Goal: Information Seeking & Learning: Learn about a topic

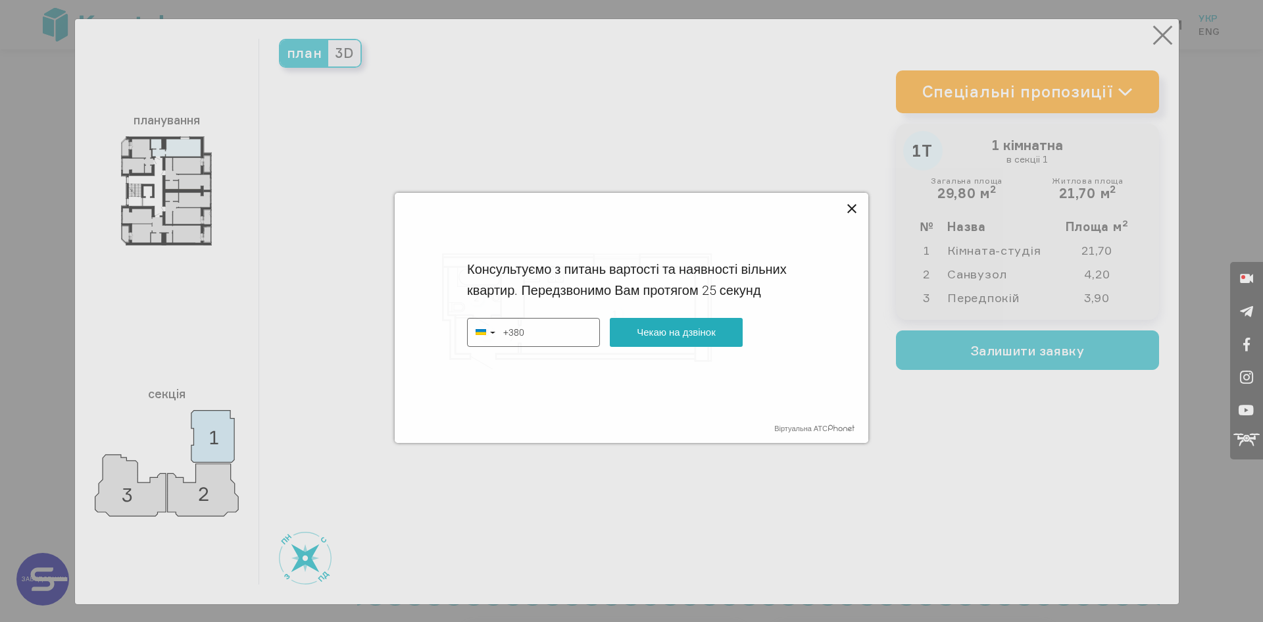
click at [852, 207] on icon at bounding box center [852, 209] width 16 height 16
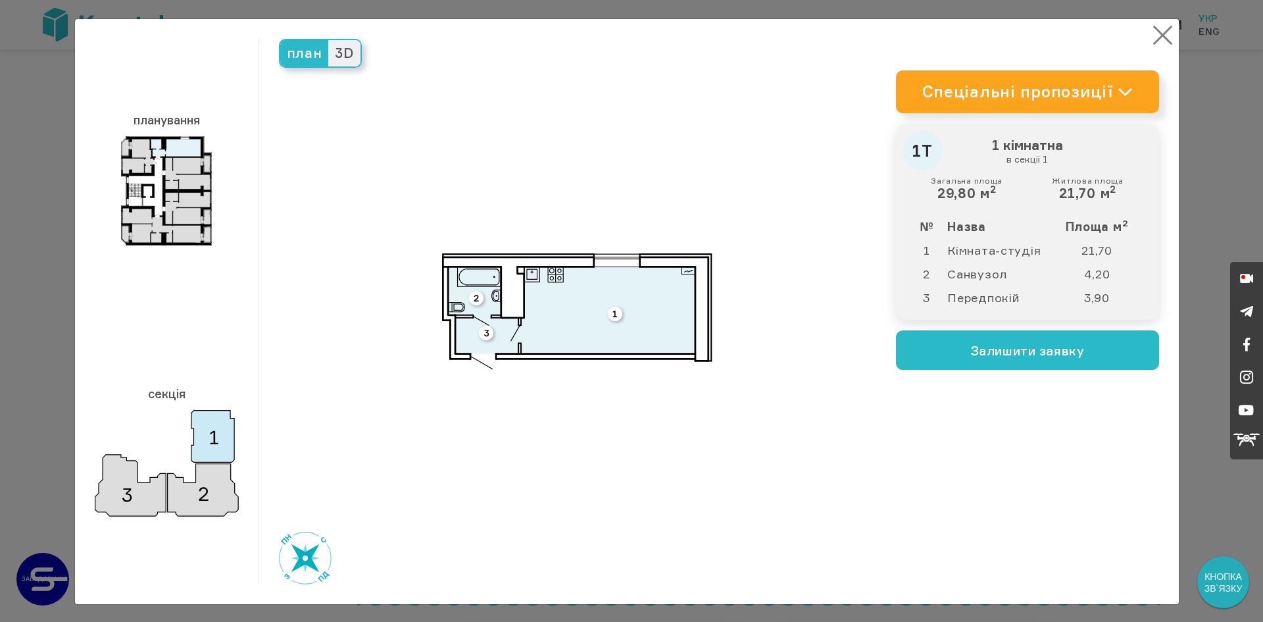
click at [1154, 32] on button "×" at bounding box center [1163, 35] width 26 height 26
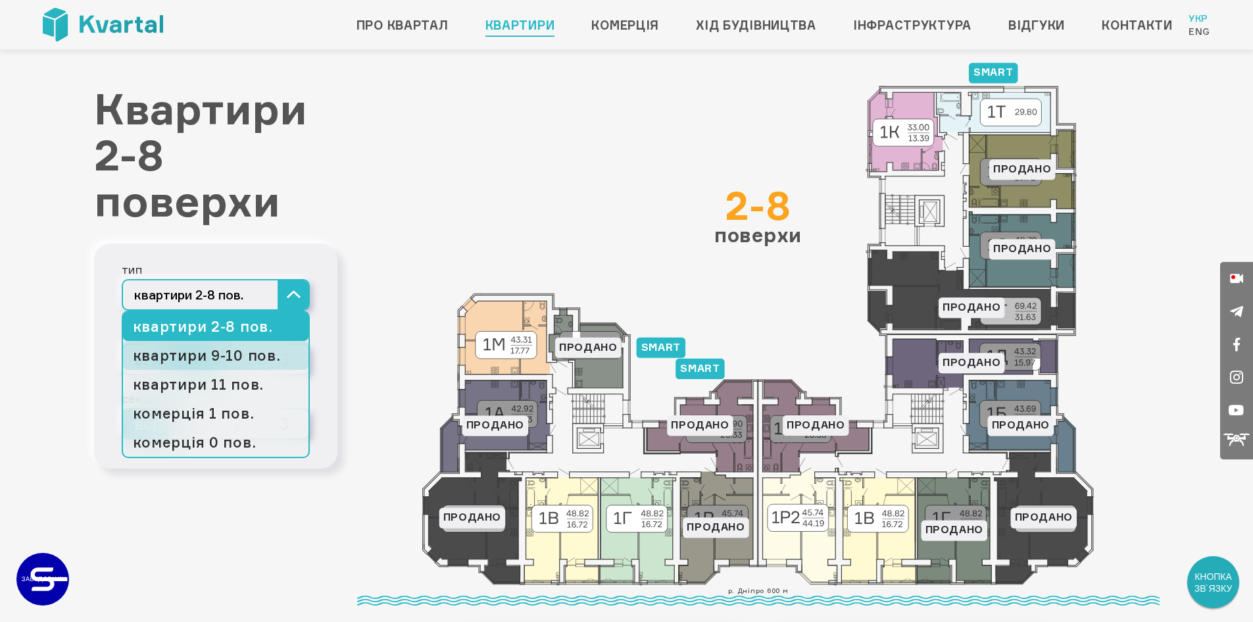
click at [251, 358] on link "квартири 9-10 пов." at bounding box center [215, 355] width 185 height 29
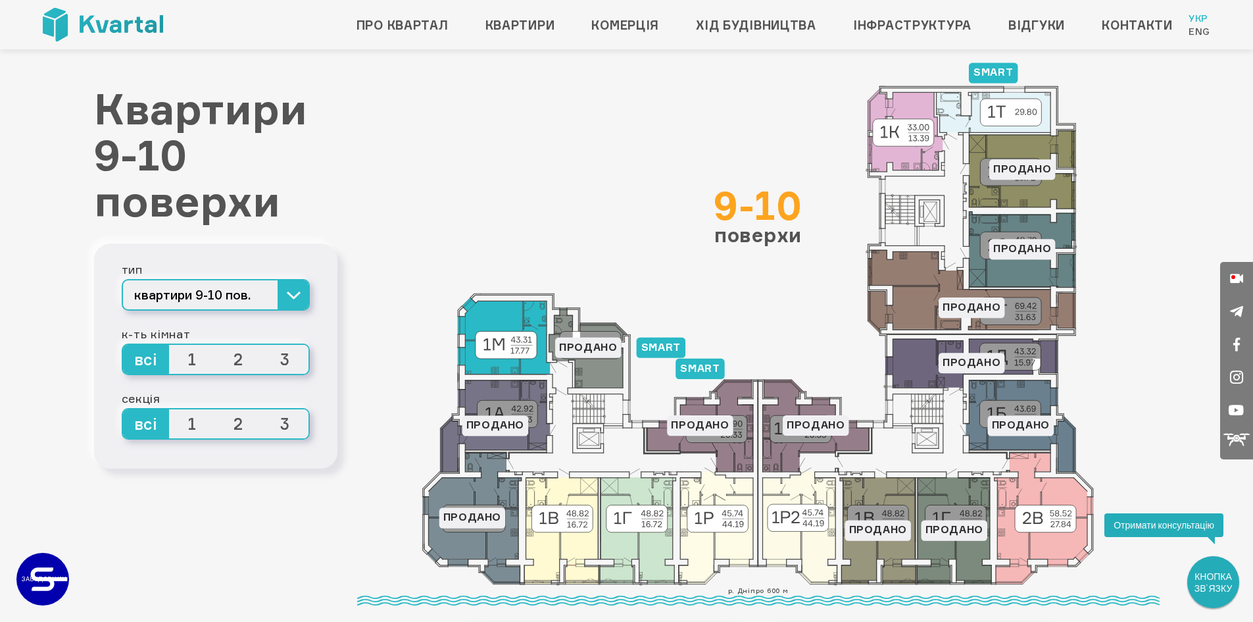
click at [528, 364] on icon at bounding box center [504, 335] width 92 height 76
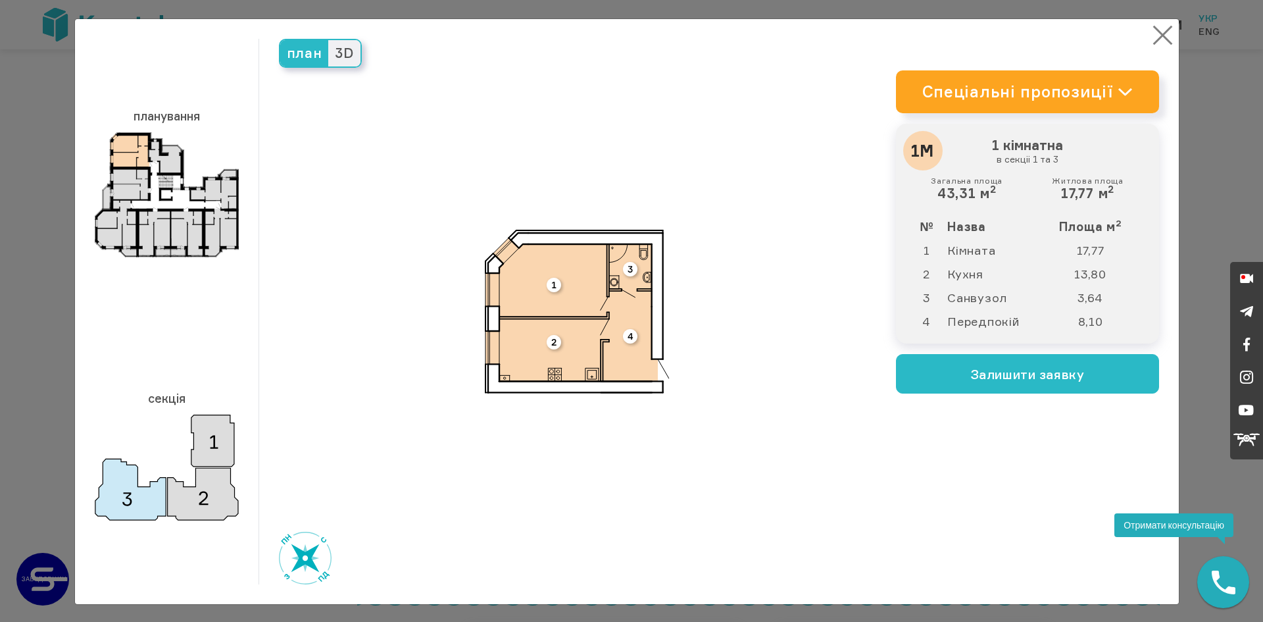
click at [1155, 34] on button "×" at bounding box center [1163, 35] width 26 height 26
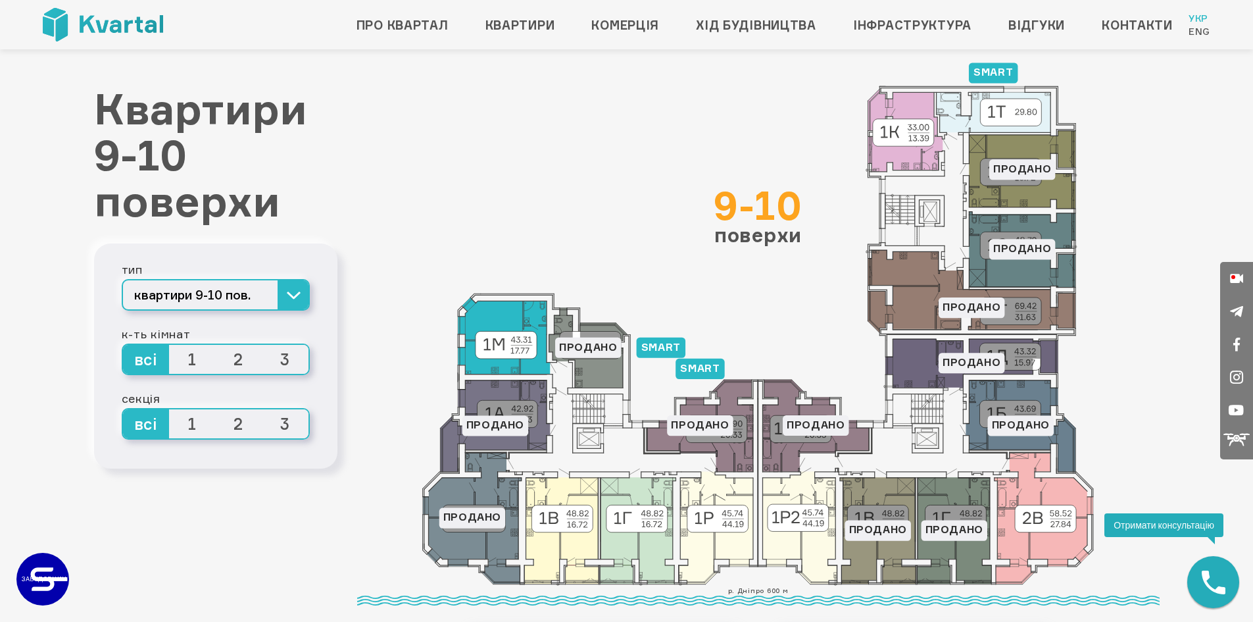
click at [514, 321] on icon at bounding box center [504, 335] width 92 height 76
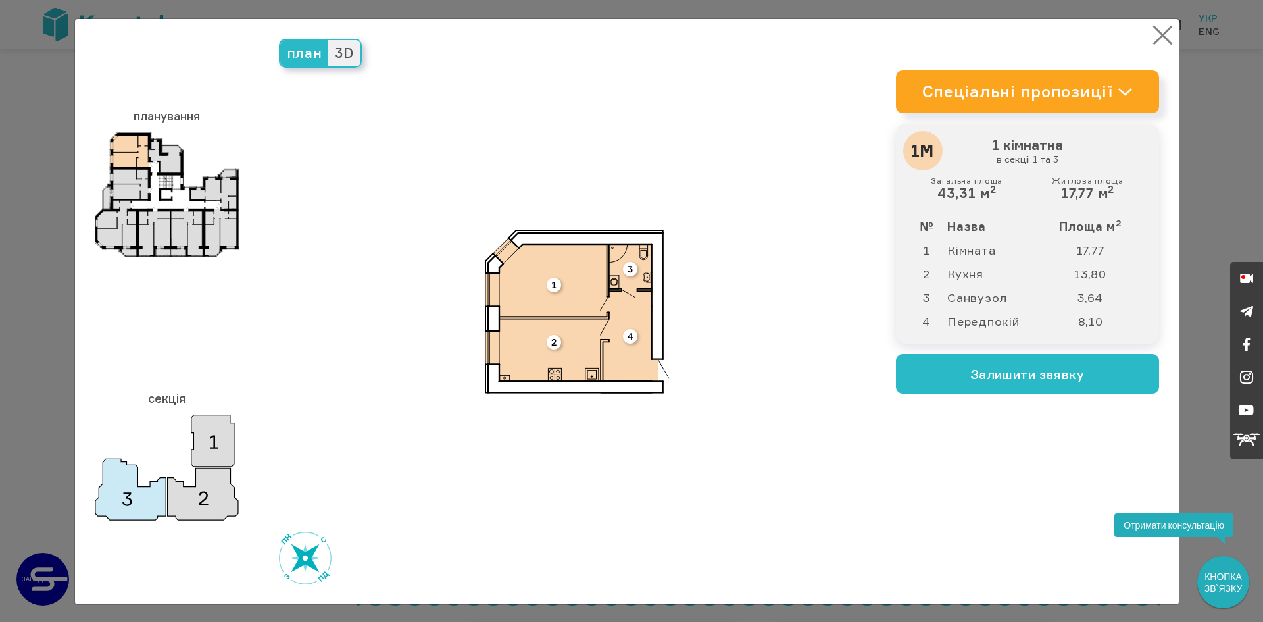
click at [1152, 37] on button "×" at bounding box center [1163, 35] width 26 height 26
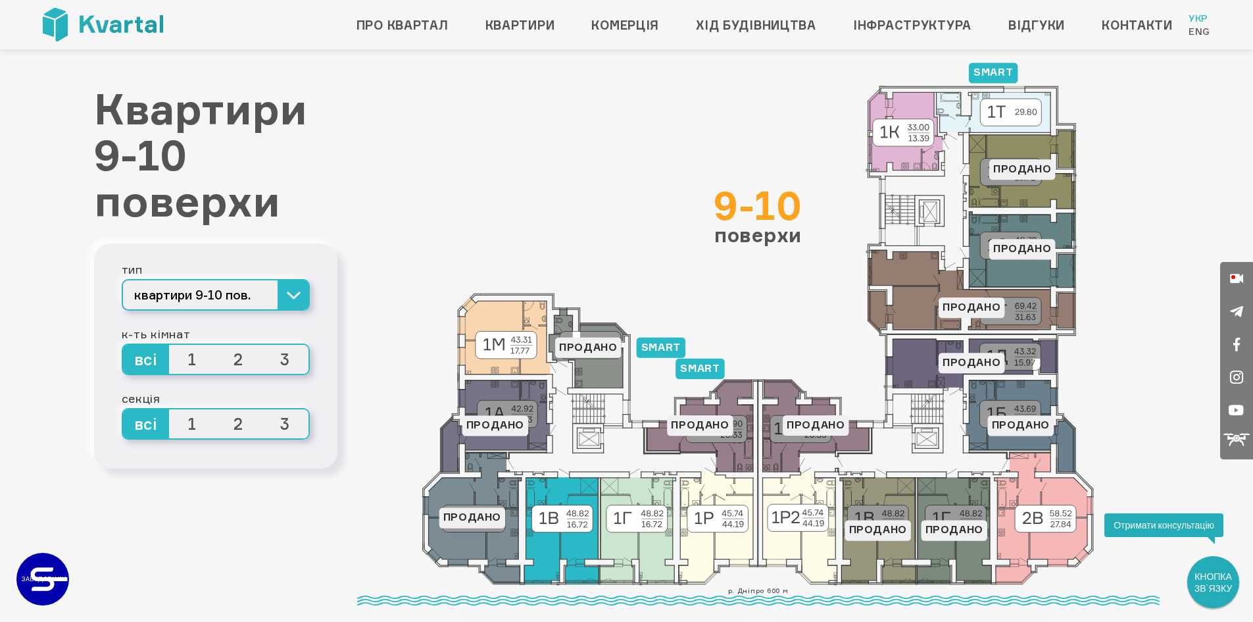
click at [566, 549] on icon at bounding box center [561, 530] width 74 height 107
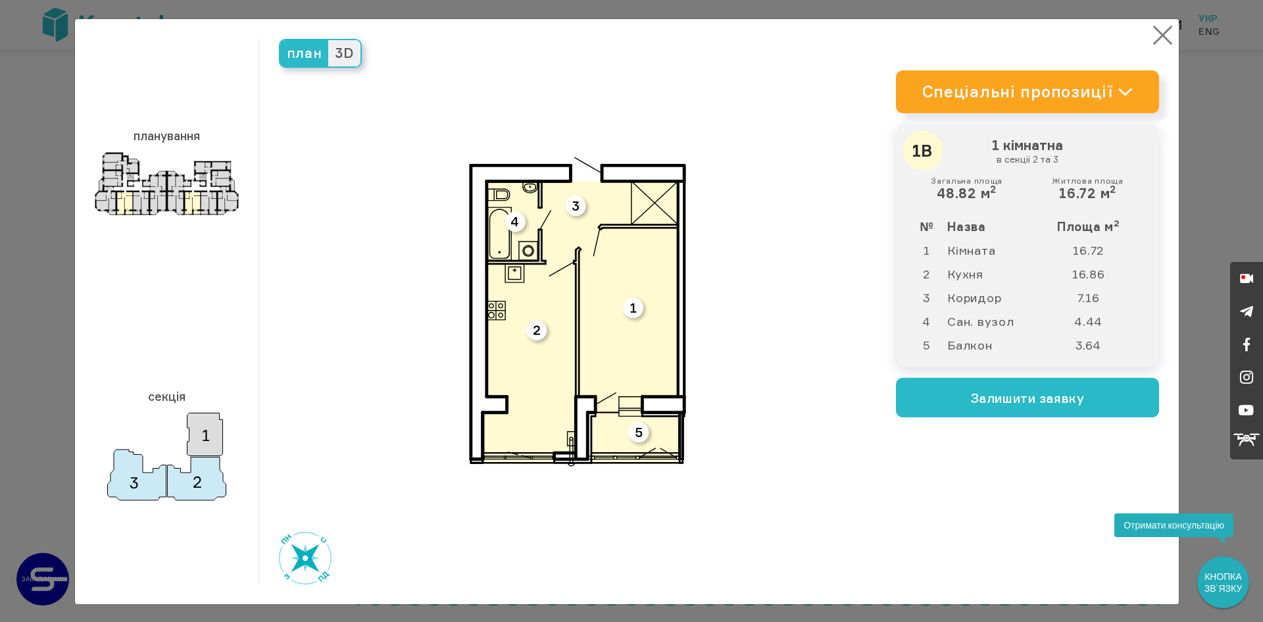
click at [1156, 36] on button "×" at bounding box center [1163, 35] width 26 height 26
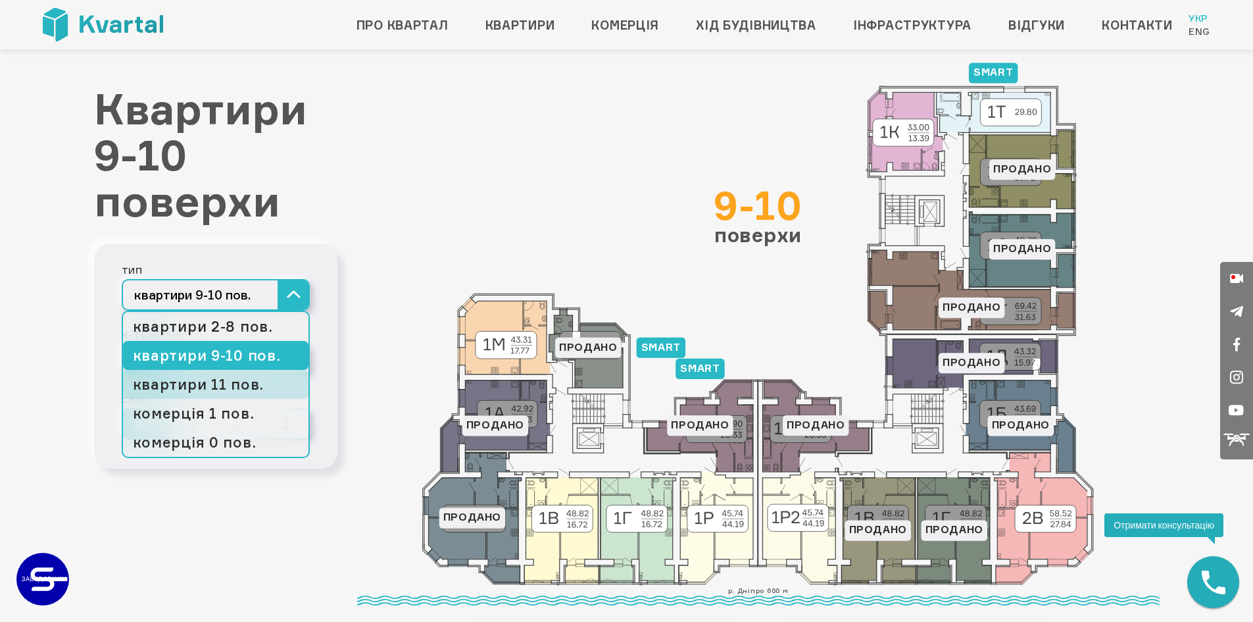
click at [247, 387] on link "квартири 11 пов." at bounding box center [215, 384] width 185 height 29
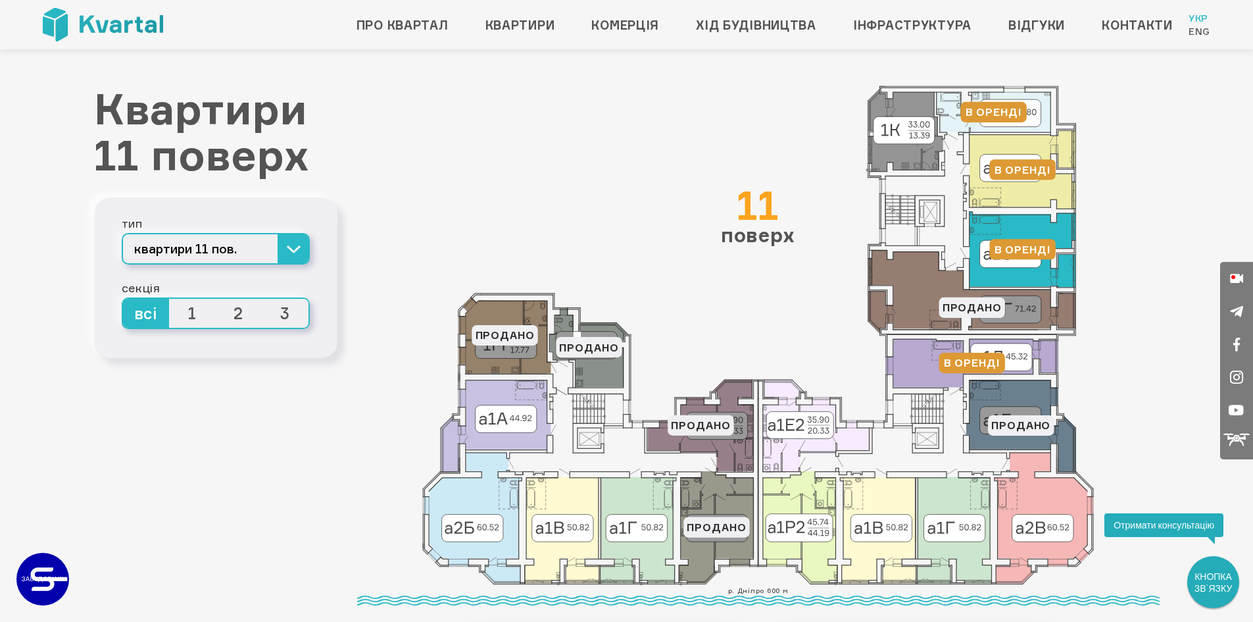
click at [994, 272] on icon at bounding box center [1022, 249] width 107 height 76
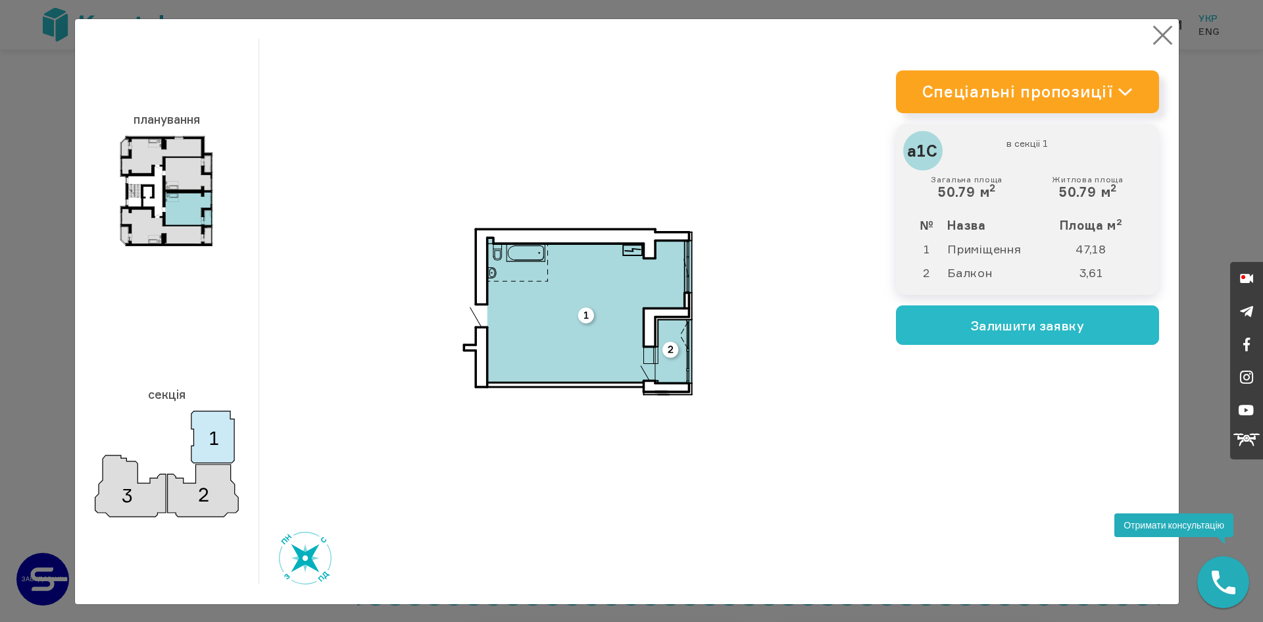
click at [1156, 34] on button "×" at bounding box center [1163, 35] width 26 height 26
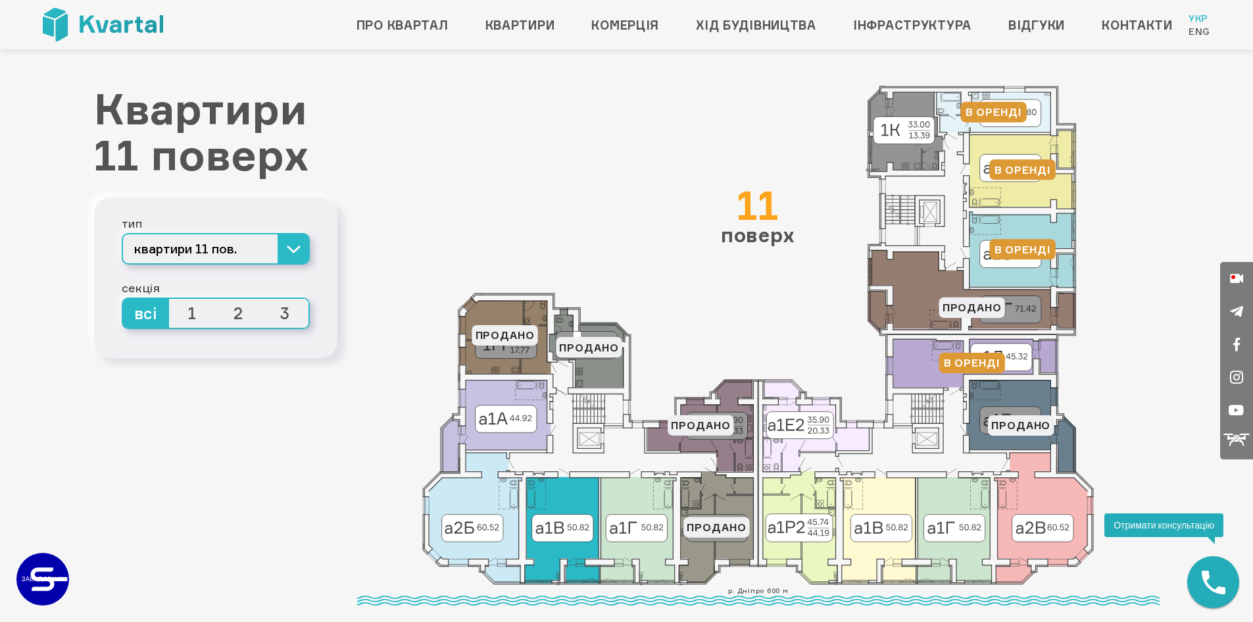
click at [572, 501] on icon at bounding box center [562, 530] width 74 height 107
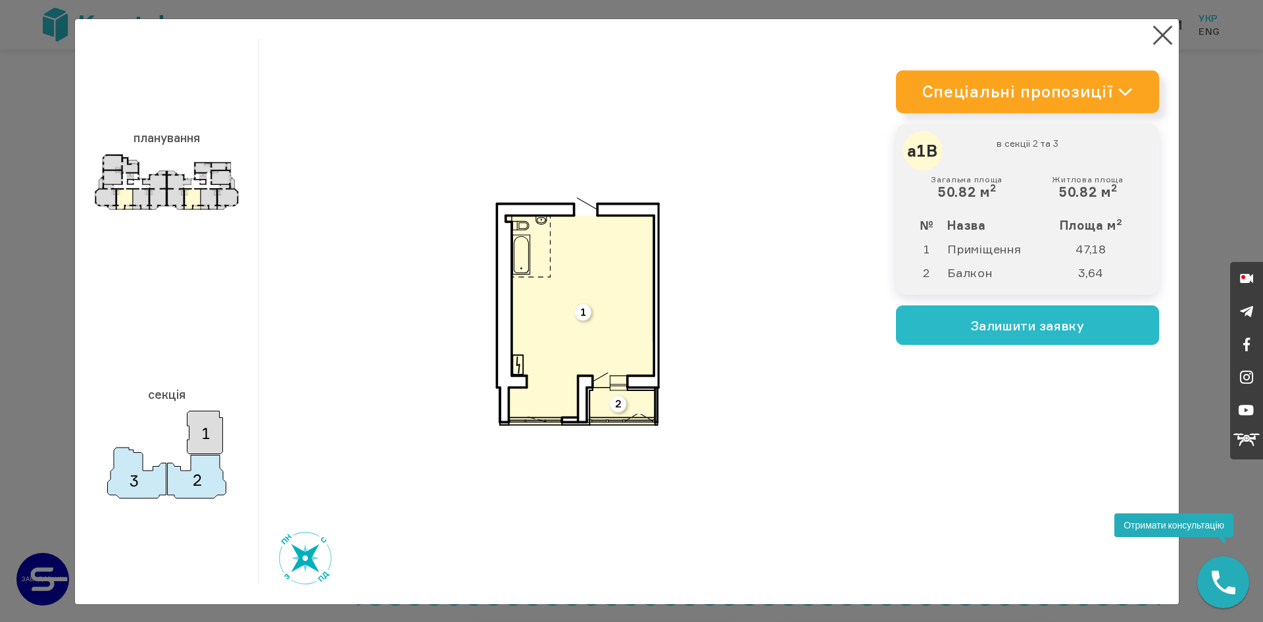
click at [776, 486] on div "план 3D" at bounding box center [577, 311] width 637 height 545
click at [1157, 32] on button "×" at bounding box center [1163, 35] width 26 height 26
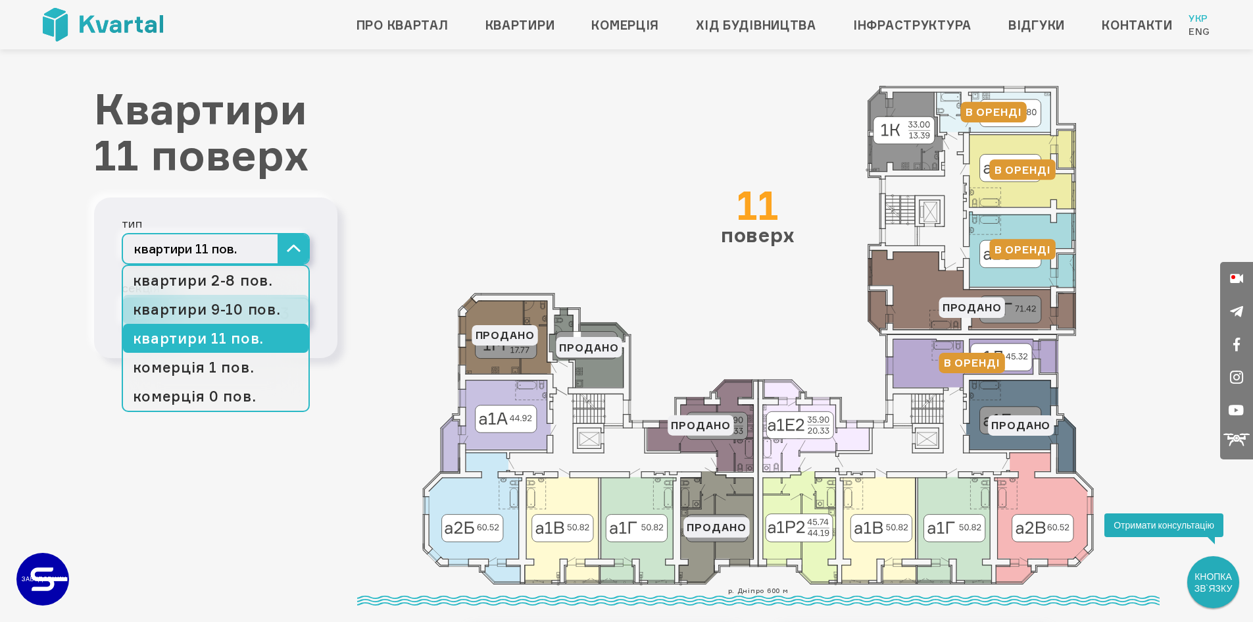
click at [239, 312] on link "квартири 9-10 пов." at bounding box center [215, 309] width 185 height 29
